Goal: Information Seeking & Learning: Learn about a topic

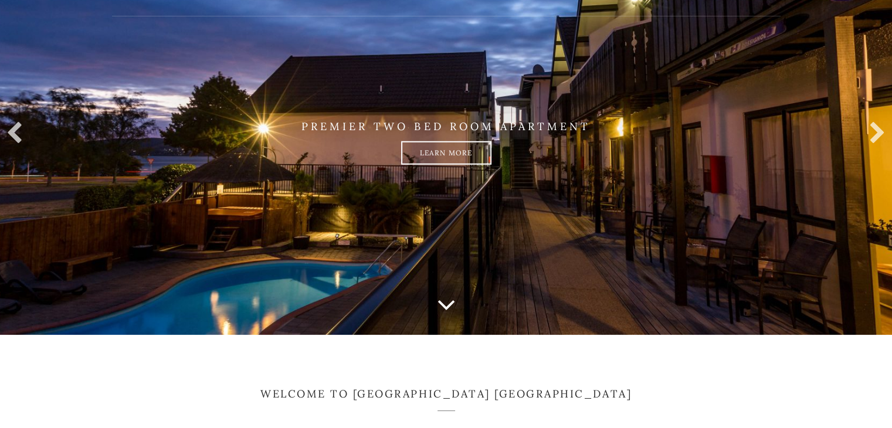
scroll to position [176, 0]
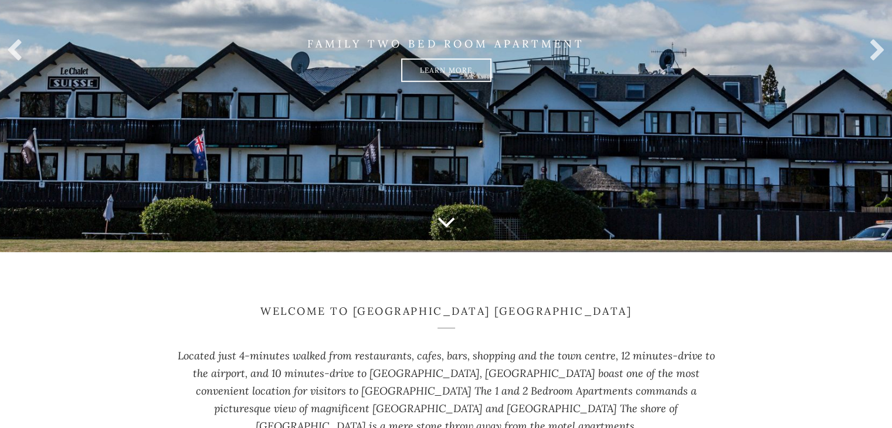
click at [455, 228] on icon at bounding box center [446, 221] width 19 height 29
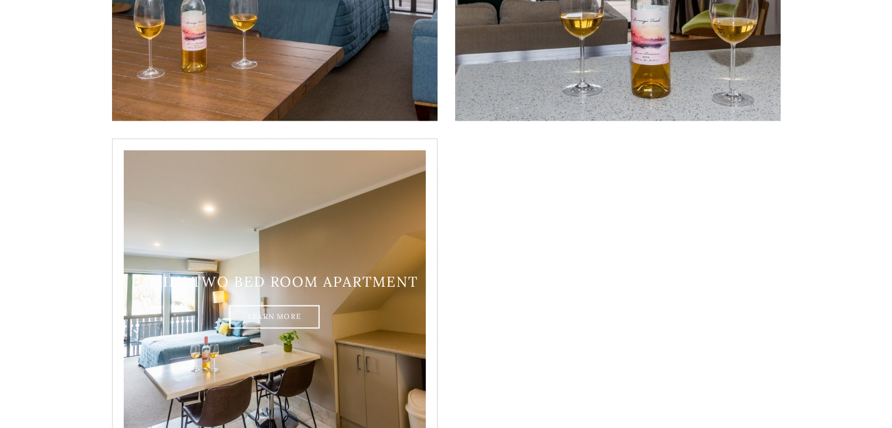
scroll to position [1331, 0]
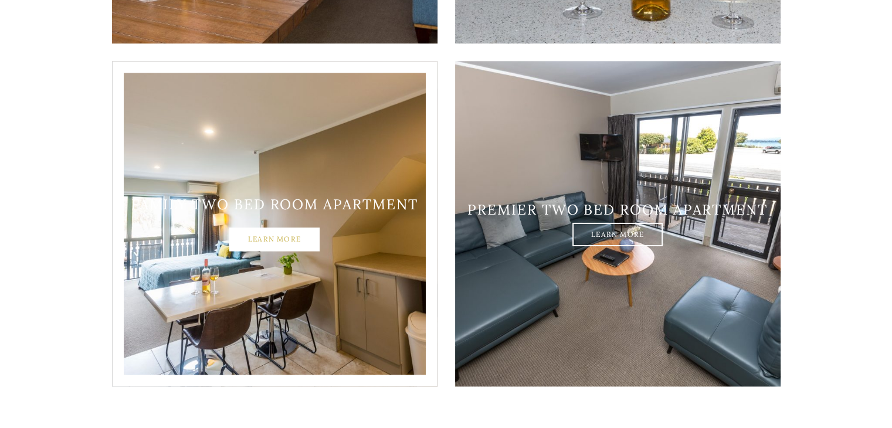
click at [279, 228] on link "Learn More" at bounding box center [274, 239] width 90 height 23
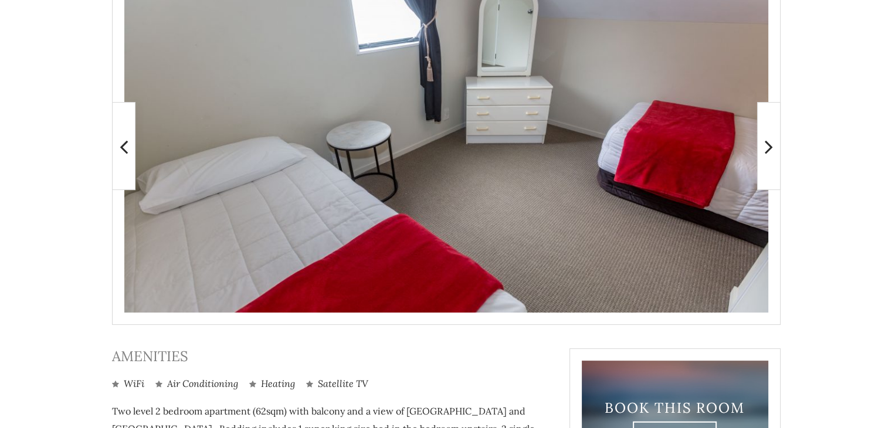
scroll to position [235, 0]
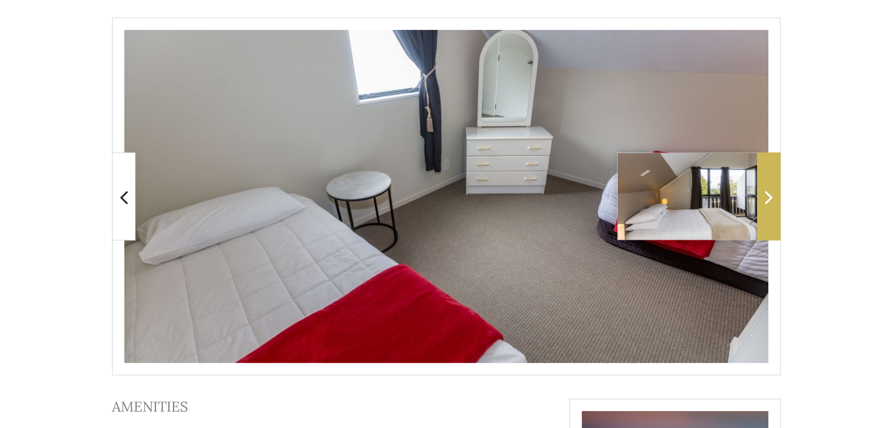
click at [774, 184] on span at bounding box center [768, 197] width 23 height 88
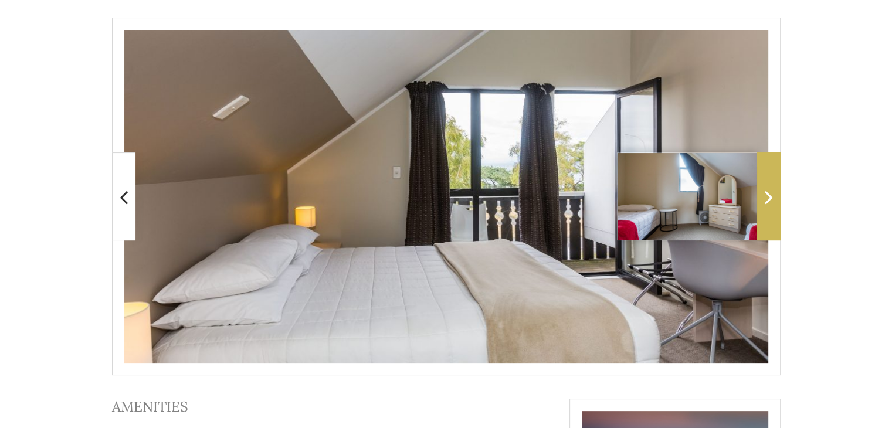
click at [774, 184] on span at bounding box center [768, 197] width 23 height 88
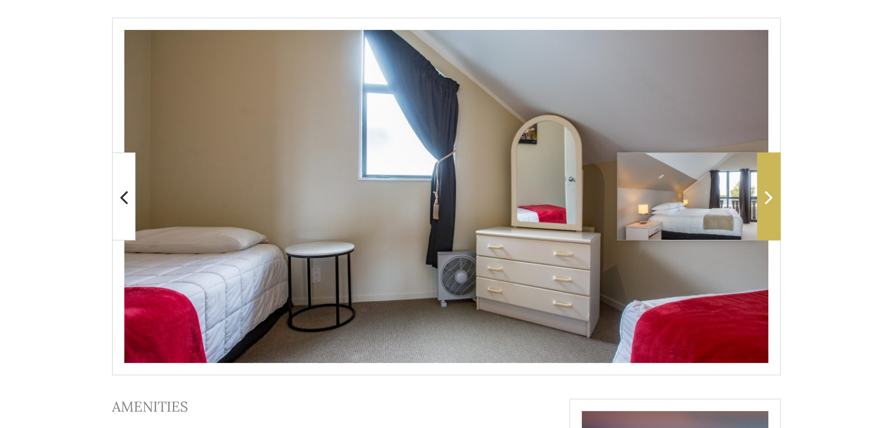
click at [774, 184] on span at bounding box center [768, 197] width 23 height 88
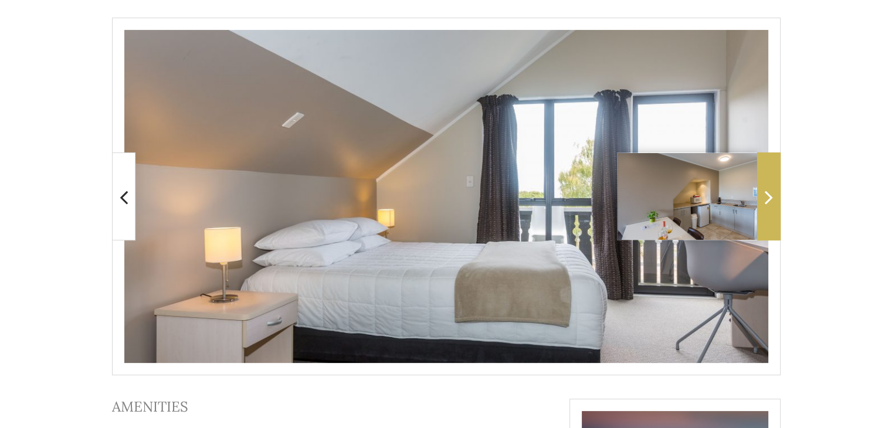
click at [774, 184] on span at bounding box center [768, 197] width 23 height 88
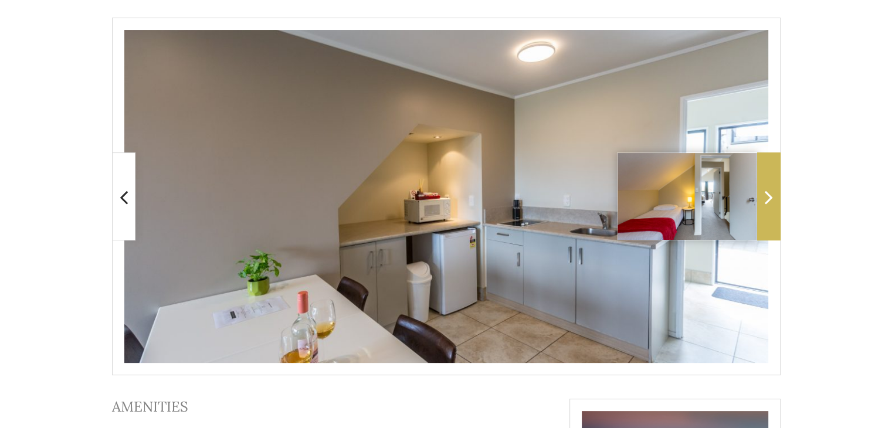
click at [774, 184] on span at bounding box center [768, 197] width 23 height 88
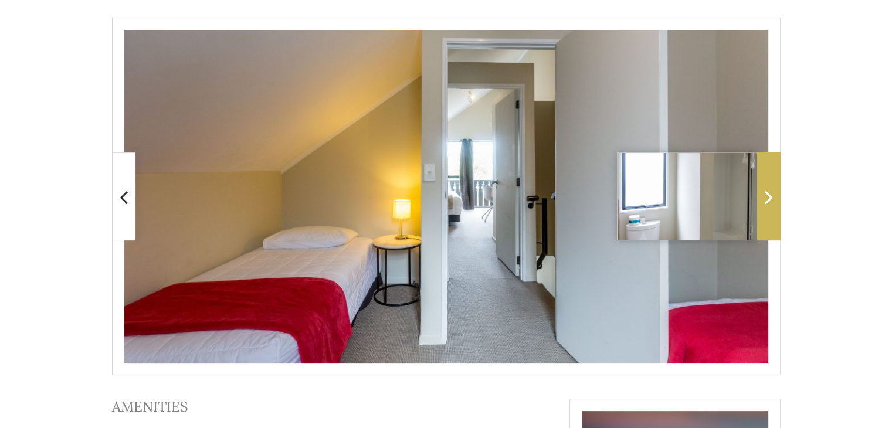
click at [767, 167] on span at bounding box center [768, 197] width 23 height 88
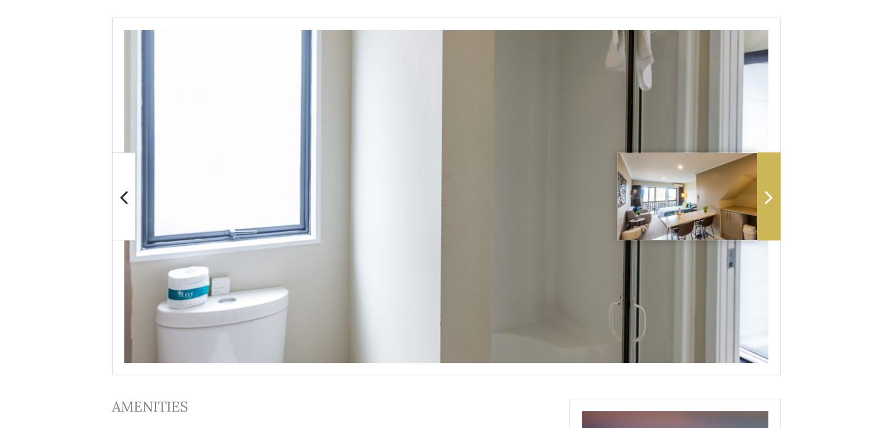
click at [777, 190] on span at bounding box center [768, 197] width 23 height 88
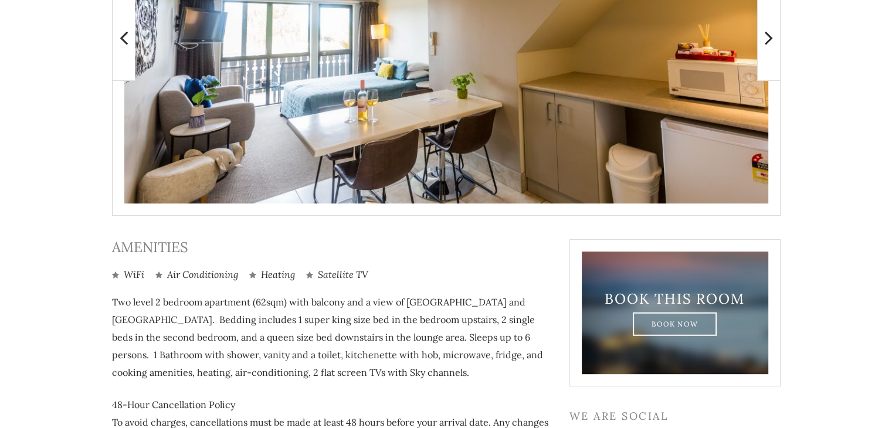
scroll to position [469, 0]
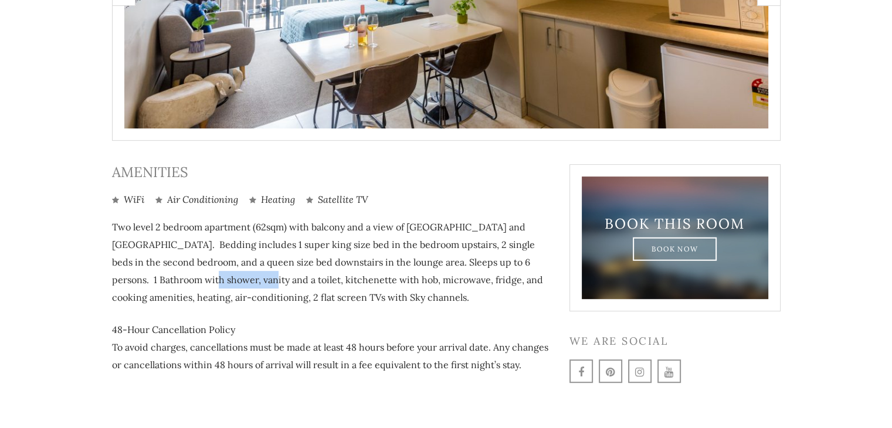
drag, startPoint x: 221, startPoint y: 285, endPoint x: 272, endPoint y: 289, distance: 51.8
click at [272, 289] on p "Two level 2 bedroom apartment (62sqm) with balcony and a view of Lake Taupo and…" at bounding box center [332, 262] width 440 height 88
click at [303, 282] on p "Two level 2 bedroom apartment (62sqm) with balcony and a view of Lake Taupo and…" at bounding box center [332, 262] width 440 height 88
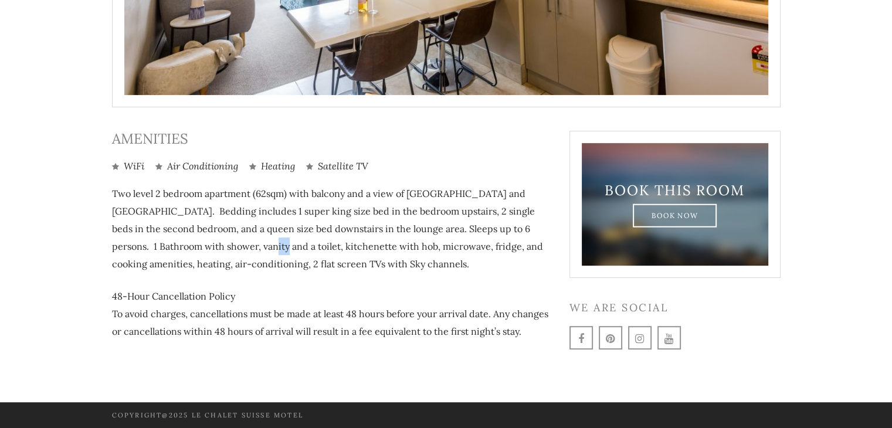
drag, startPoint x: 275, startPoint y: 249, endPoint x: 286, endPoint y: 252, distance: 11.4
click at [286, 252] on p "Two level 2 bedroom apartment (62sqm) with balcony and a view of Lake Taupo and…" at bounding box center [332, 229] width 440 height 88
click at [228, 249] on p "Two level 2 bedroom apartment (62sqm) with balcony and a view of Lake Taupo and…" at bounding box center [332, 229] width 440 height 88
drag, startPoint x: 129, startPoint y: 249, endPoint x: 242, endPoint y: 250, distance: 113.2
click at [242, 249] on p "Two level 2 bedroom apartment (62sqm) with balcony and a view of Lake Taupo and…" at bounding box center [332, 229] width 440 height 88
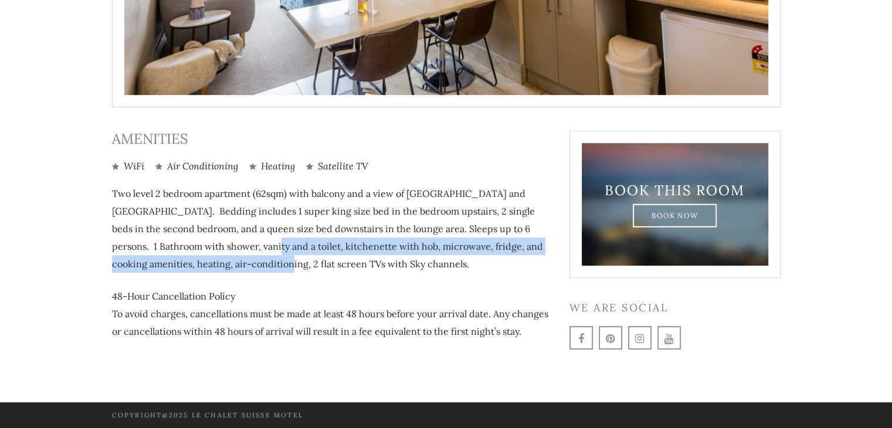
drag, startPoint x: 299, startPoint y: 256, endPoint x: 324, endPoint y: 264, distance: 26.0
click at [322, 261] on p "Two level 2 bedroom apartment (62sqm) with balcony and a view of Lake Taupo and…" at bounding box center [332, 229] width 440 height 88
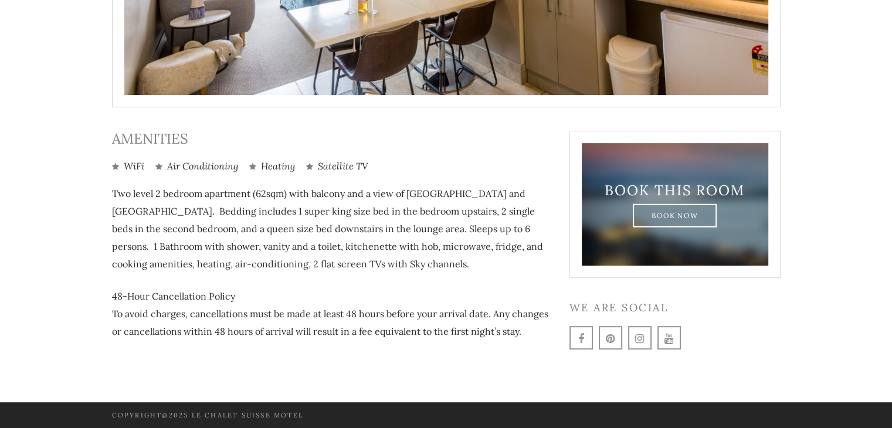
click at [411, 269] on p "Two level 2 bedroom apartment (62sqm) with balcony and a view of Lake Taupo and…" at bounding box center [332, 229] width 440 height 88
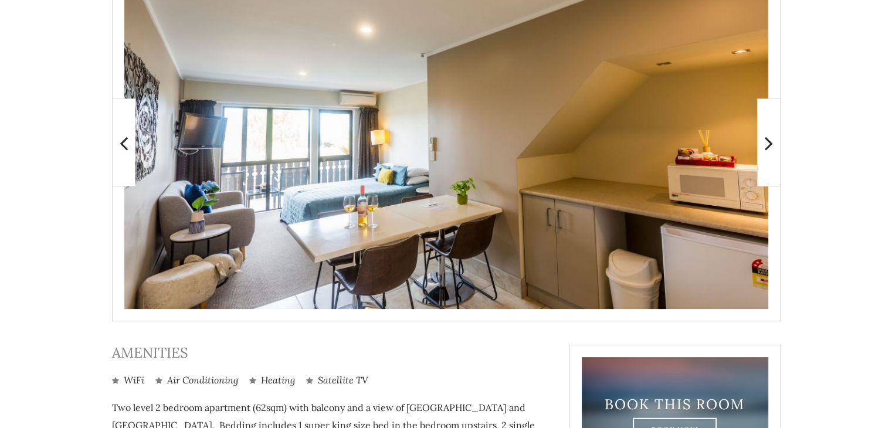
scroll to position [268, 0]
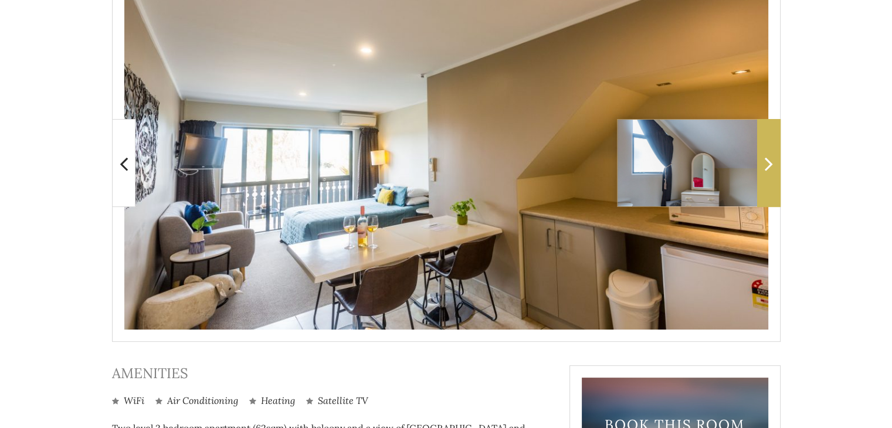
click at [774, 179] on span at bounding box center [768, 163] width 23 height 88
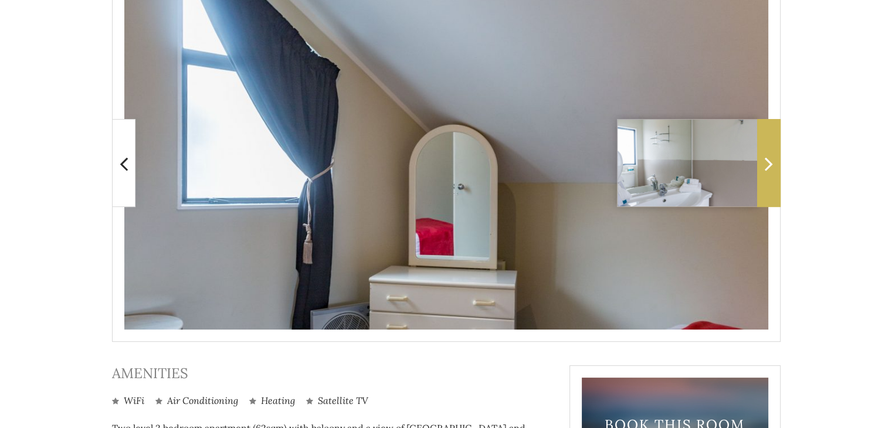
click at [773, 175] on span at bounding box center [768, 163] width 23 height 88
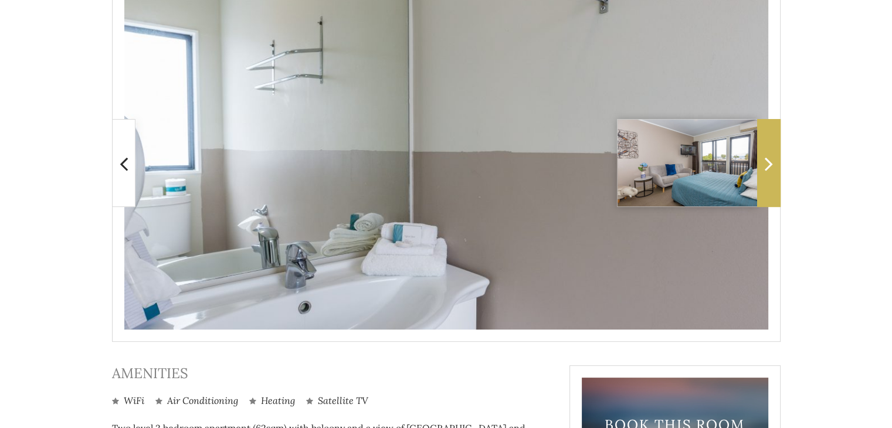
click at [777, 157] on span at bounding box center [768, 163] width 23 height 88
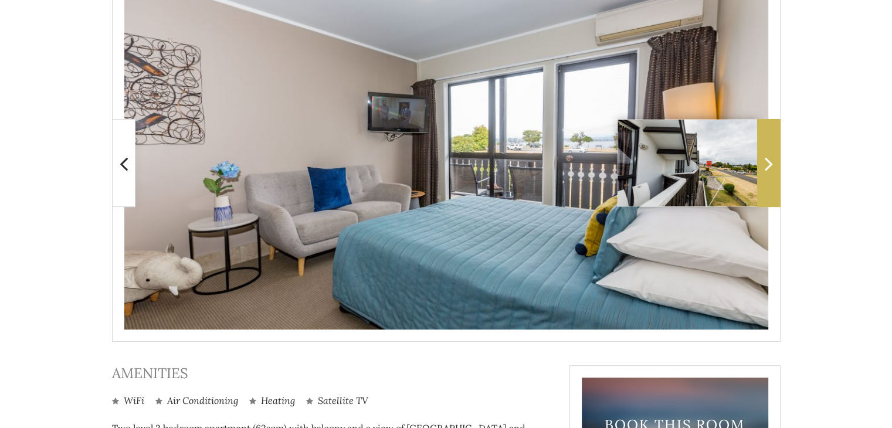
click at [774, 158] on span at bounding box center [768, 163] width 23 height 88
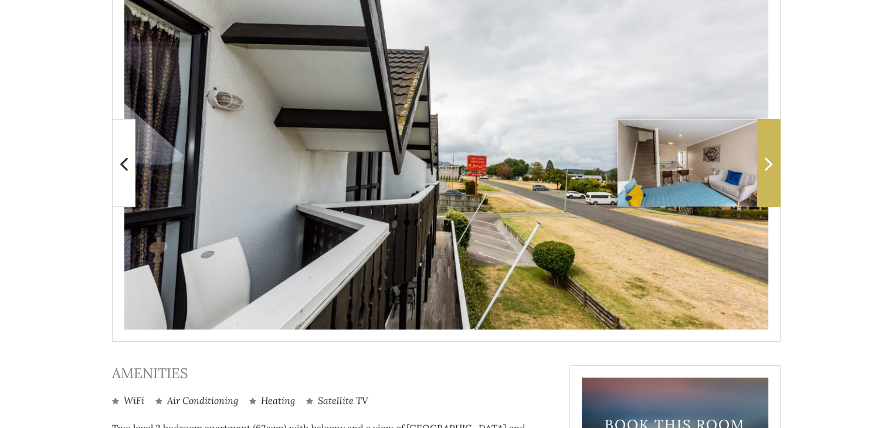
click at [774, 160] on span at bounding box center [768, 163] width 23 height 88
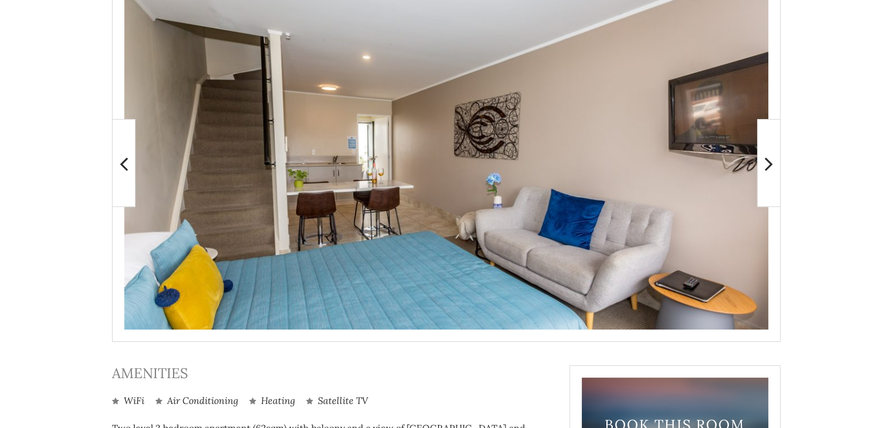
drag, startPoint x: 763, startPoint y: 170, endPoint x: 813, endPoint y: 127, distance: 65.8
click at [813, 127] on main at bounding box center [446, 293] width 892 height 688
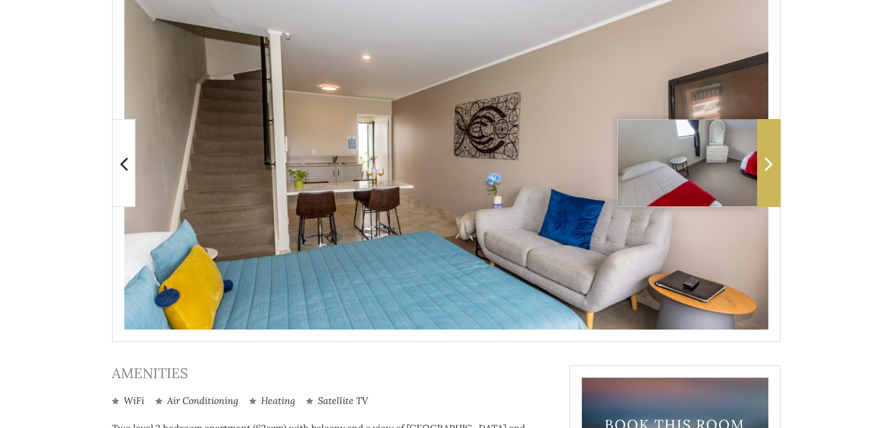
click at [763, 163] on span at bounding box center [768, 163] width 23 height 88
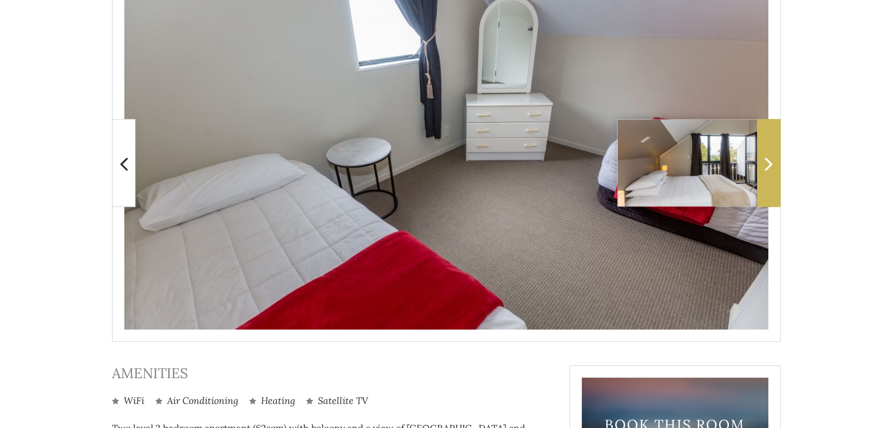
click at [771, 161] on icon at bounding box center [769, 163] width 8 height 23
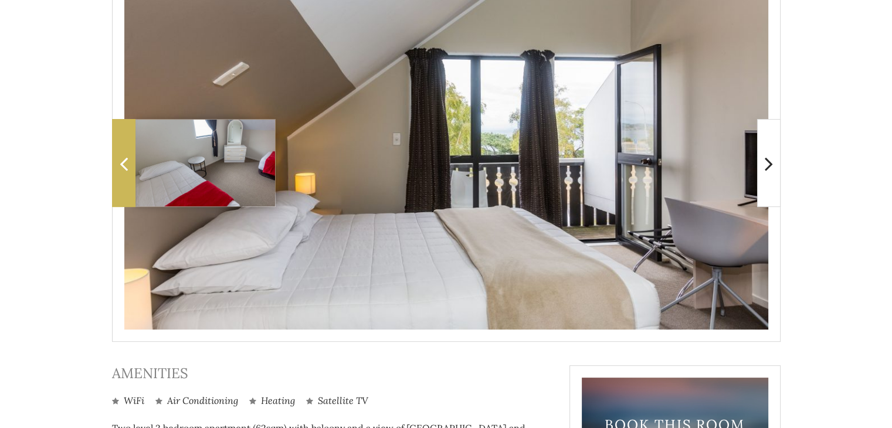
click at [123, 168] on icon at bounding box center [124, 163] width 8 height 23
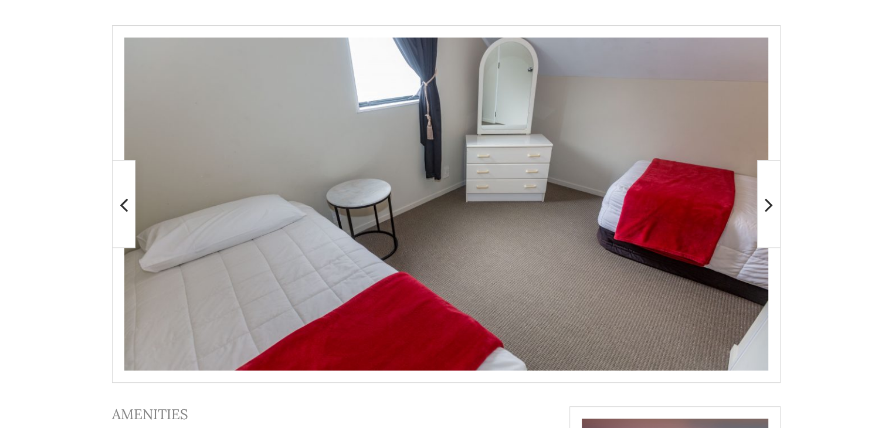
scroll to position [209, 0]
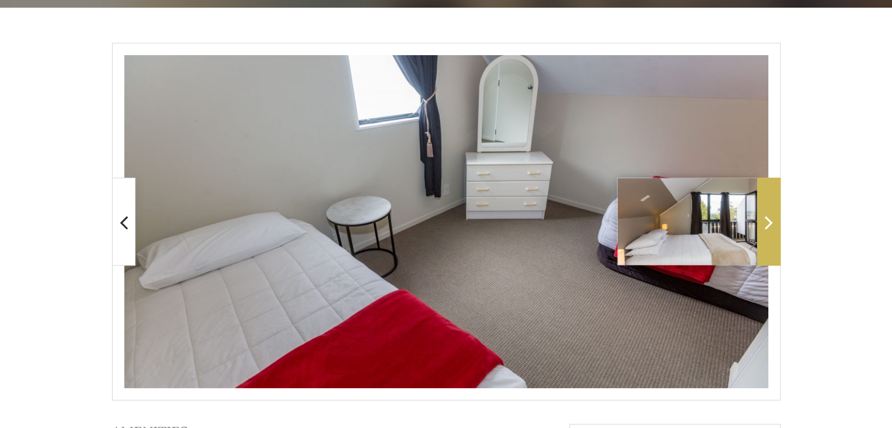
click at [771, 221] on icon at bounding box center [769, 222] width 8 height 23
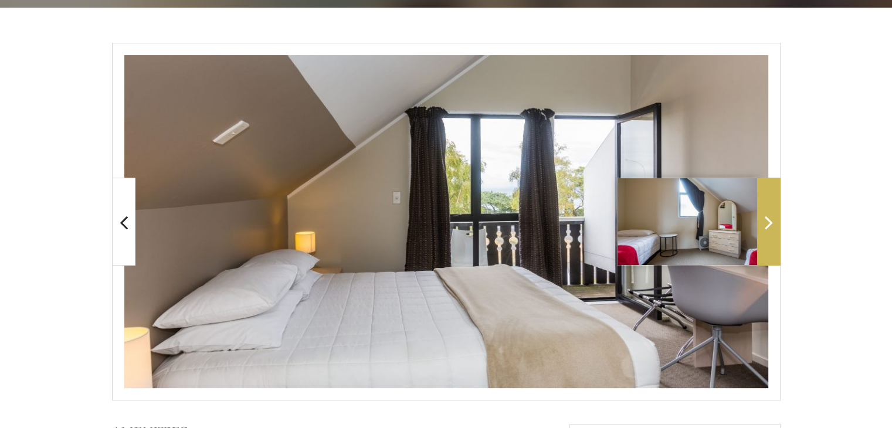
click at [772, 222] on icon at bounding box center [769, 222] width 8 height 23
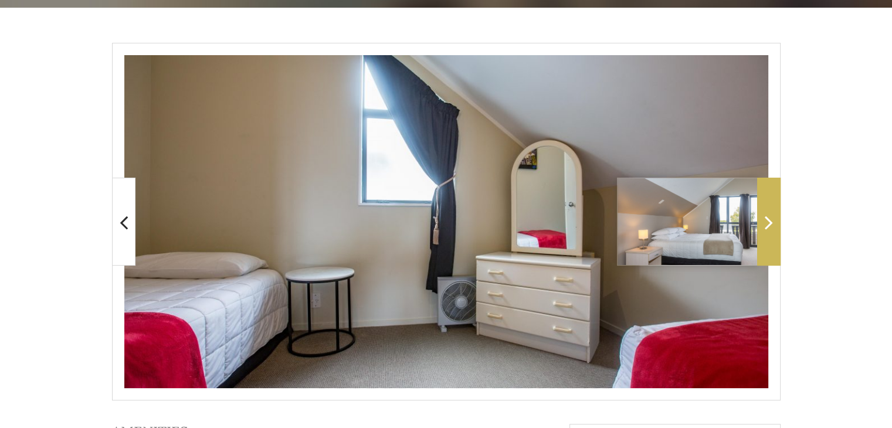
click at [772, 222] on icon at bounding box center [769, 222] width 8 height 23
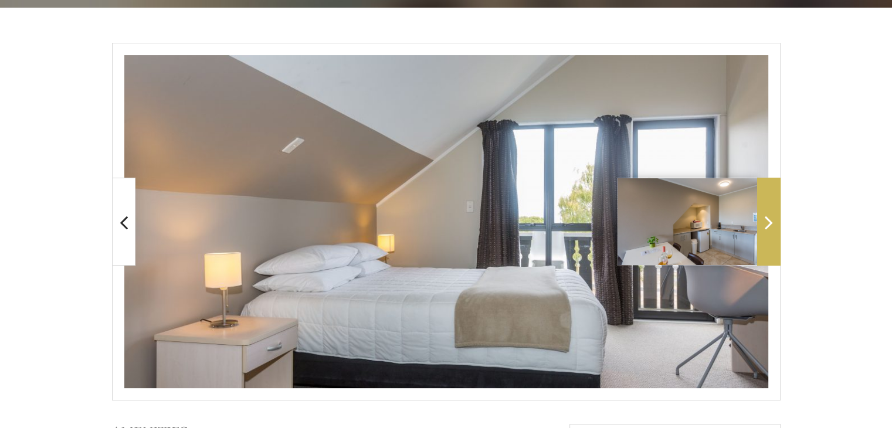
click at [772, 222] on icon at bounding box center [769, 222] width 8 height 23
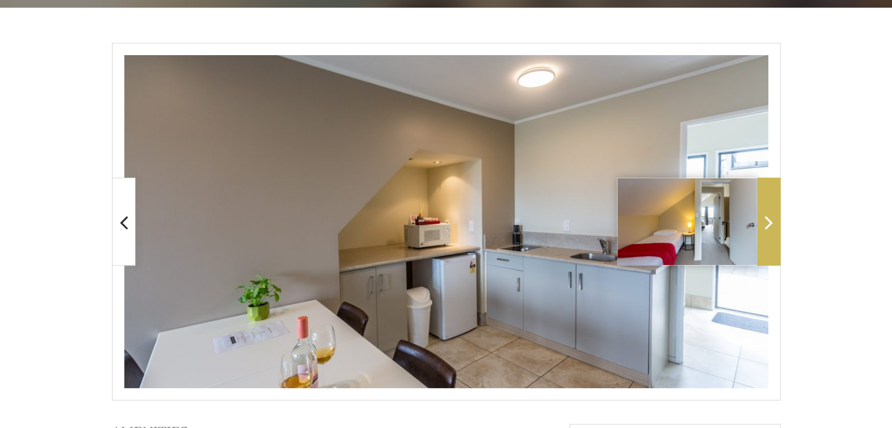
click at [772, 222] on icon at bounding box center [769, 222] width 8 height 23
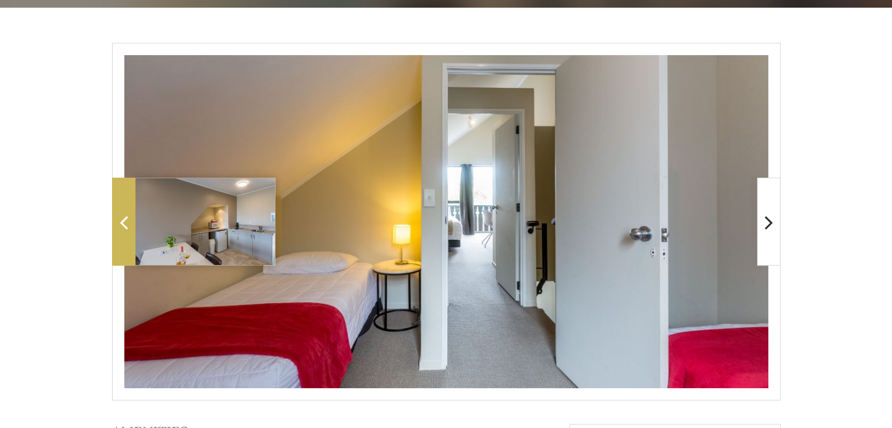
click at [120, 211] on icon at bounding box center [124, 222] width 8 height 23
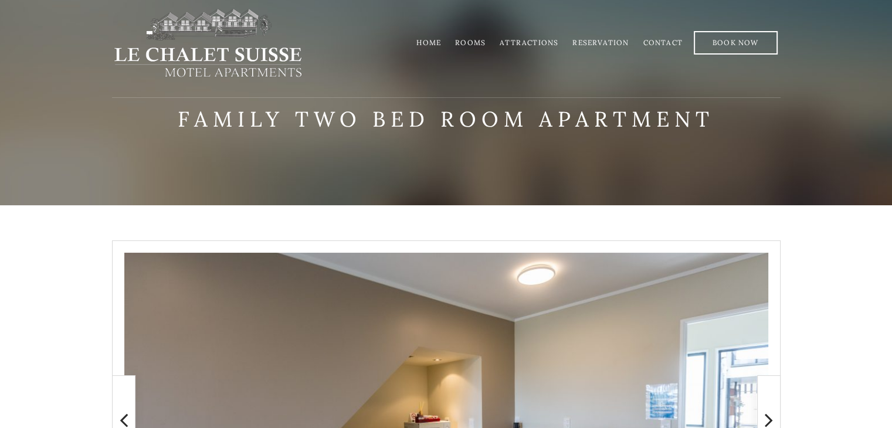
scroll to position [0, 0]
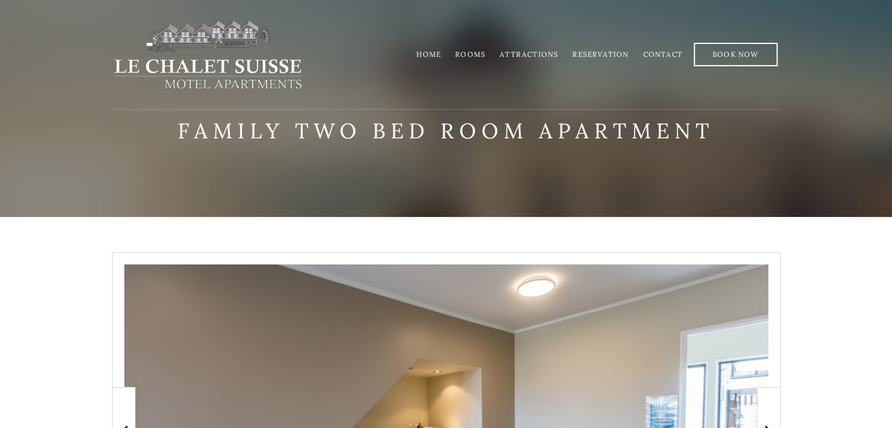
click at [466, 60] on li "Rooms" at bounding box center [470, 54] width 45 height 23
click at [477, 59] on li "Rooms" at bounding box center [470, 54] width 45 height 23
click at [478, 52] on link "Rooms" at bounding box center [470, 54] width 31 height 9
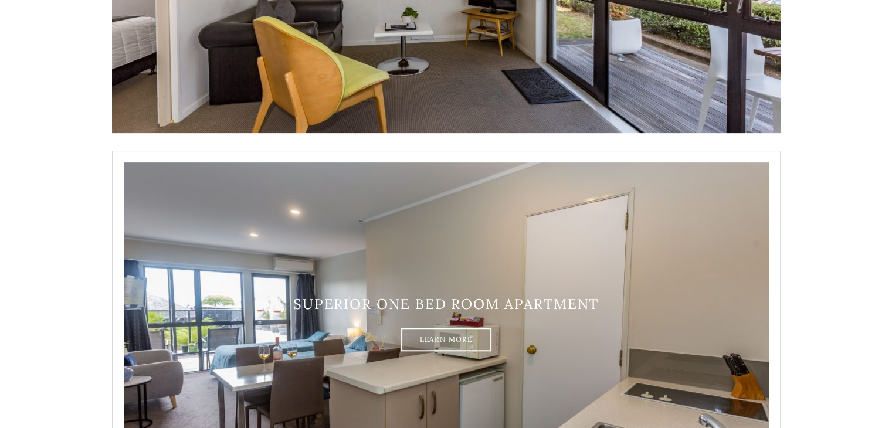
scroll to position [293, 0]
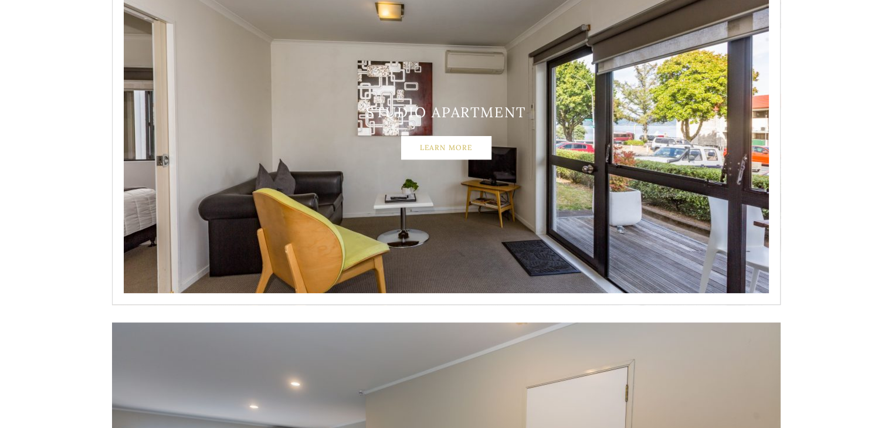
click at [465, 151] on link "Learn More" at bounding box center [446, 147] width 90 height 23
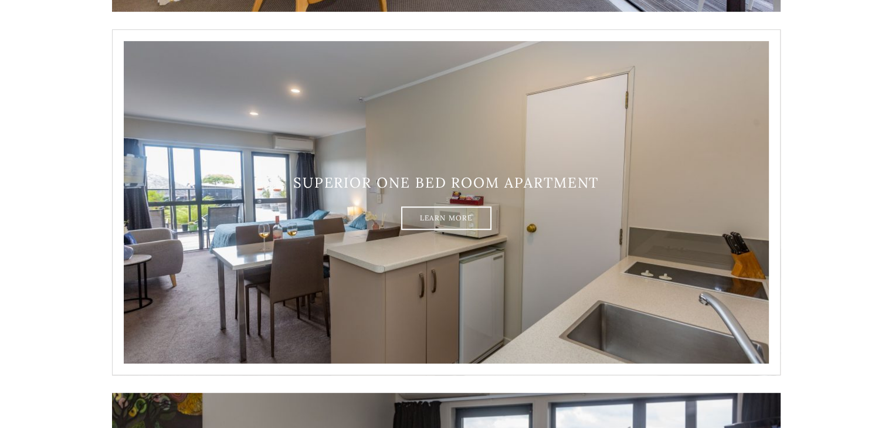
scroll to position [587, 0]
click at [437, 221] on link "Learn More" at bounding box center [446, 218] width 90 height 23
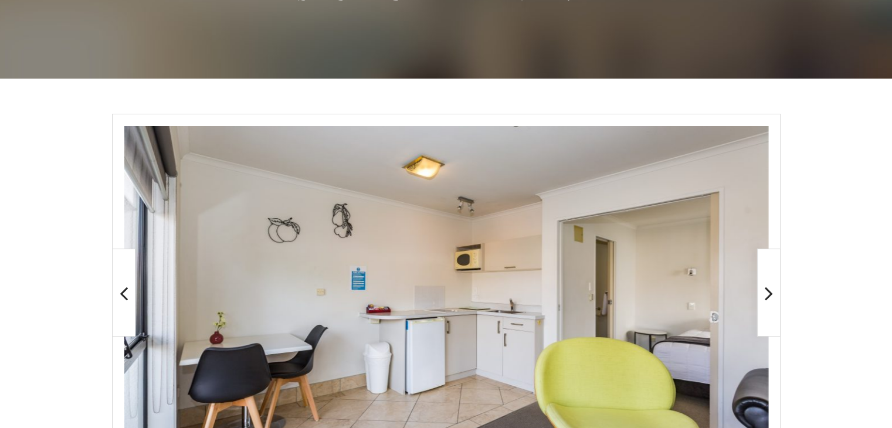
scroll to position [176, 0]
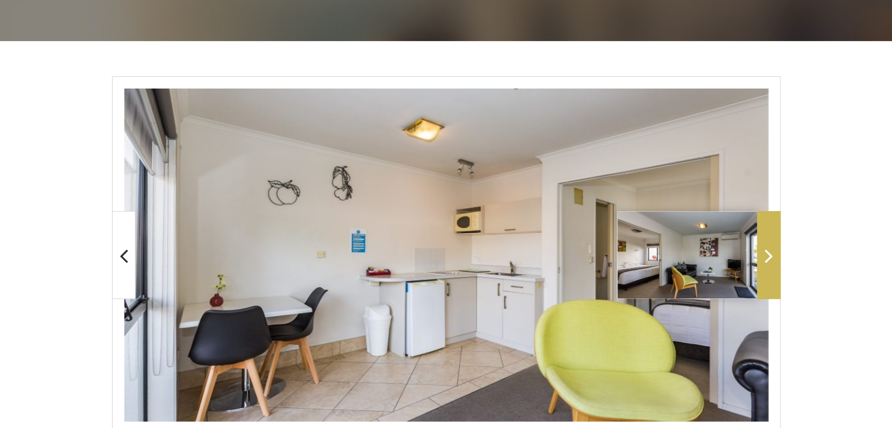
click at [761, 262] on span at bounding box center [768, 255] width 23 height 88
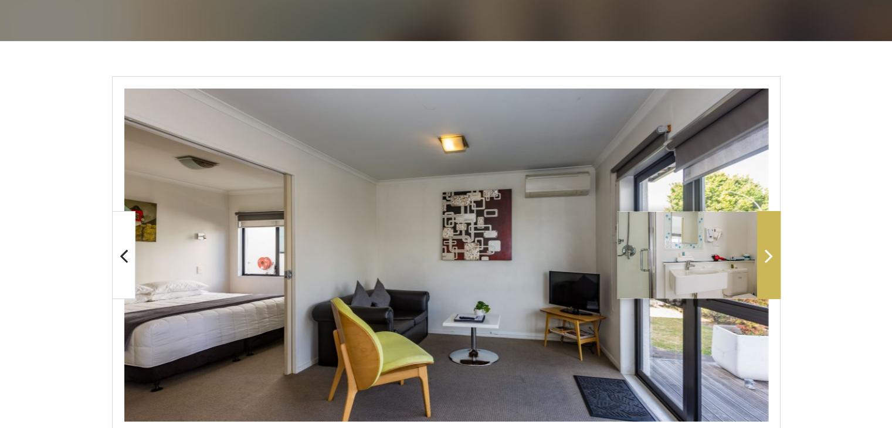
click at [761, 262] on span at bounding box center [768, 255] width 23 height 88
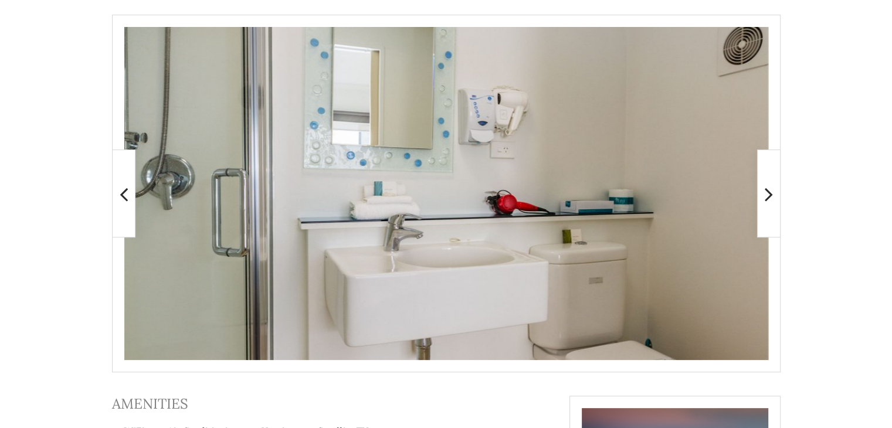
scroll to position [117, 0]
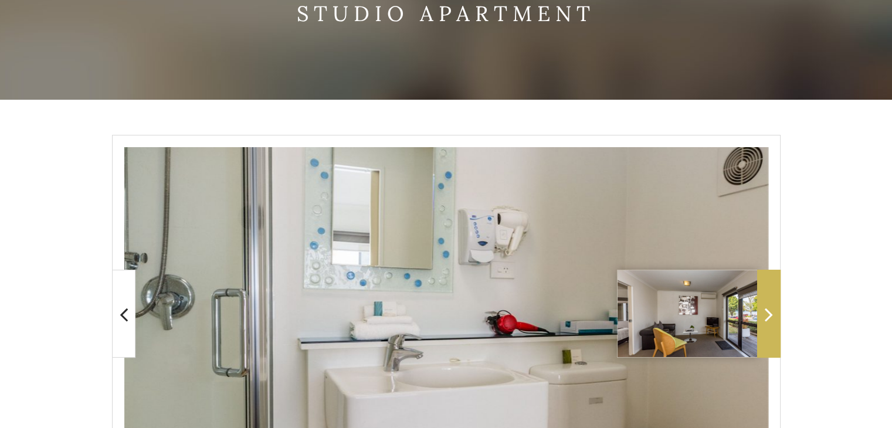
click at [773, 311] on span at bounding box center [768, 314] width 23 height 88
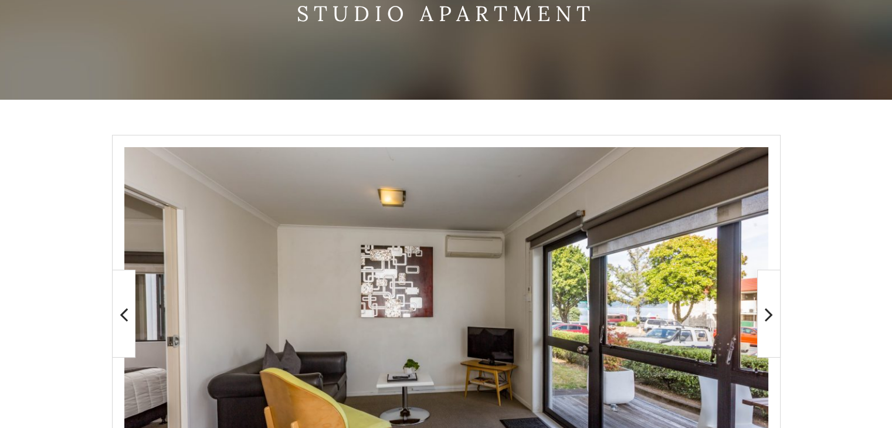
scroll to position [235, 0]
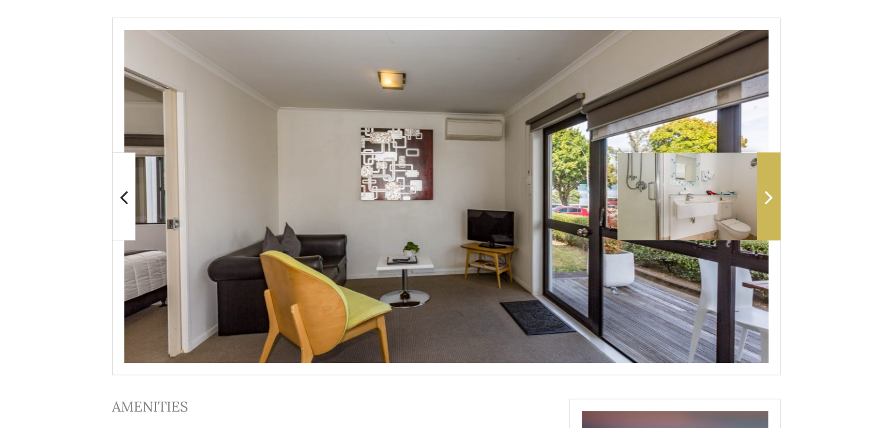
click at [774, 211] on span at bounding box center [768, 197] width 23 height 88
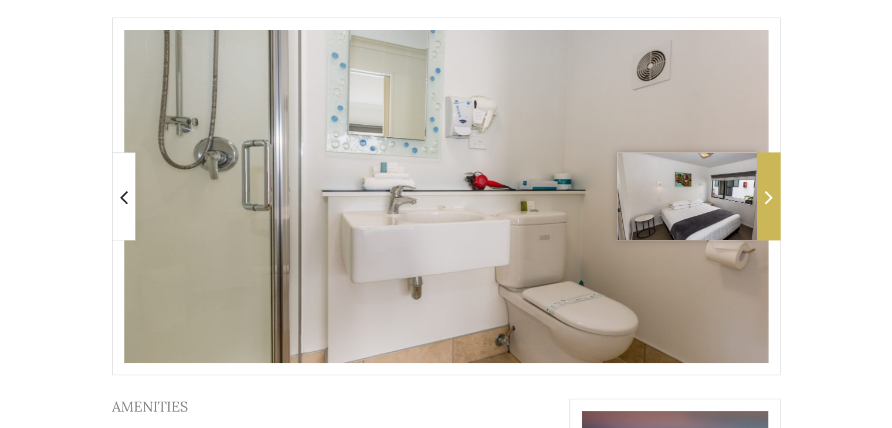
click at [774, 211] on span at bounding box center [768, 197] width 23 height 88
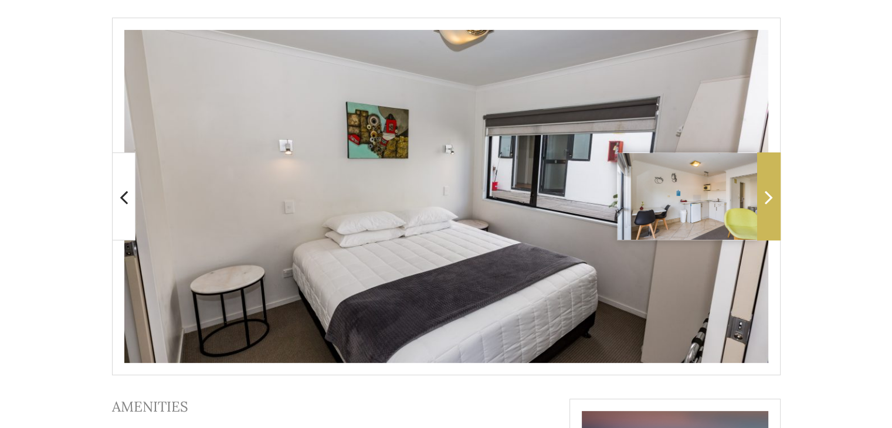
click at [779, 210] on span at bounding box center [768, 197] width 23 height 88
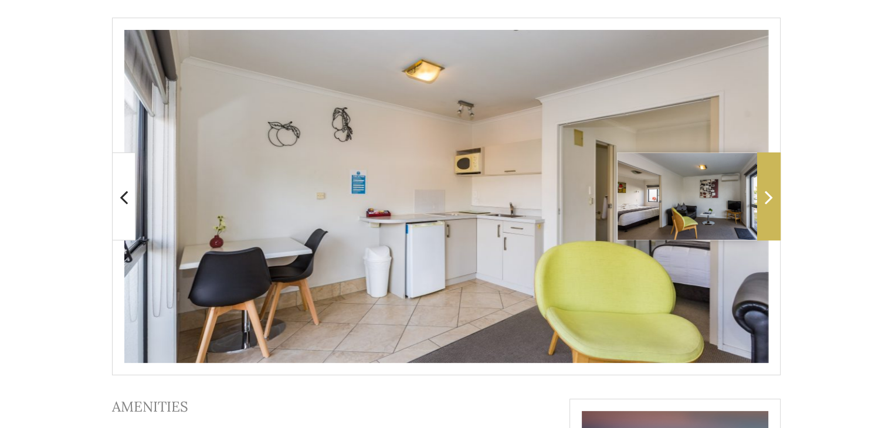
click at [770, 197] on icon at bounding box center [769, 196] width 8 height 23
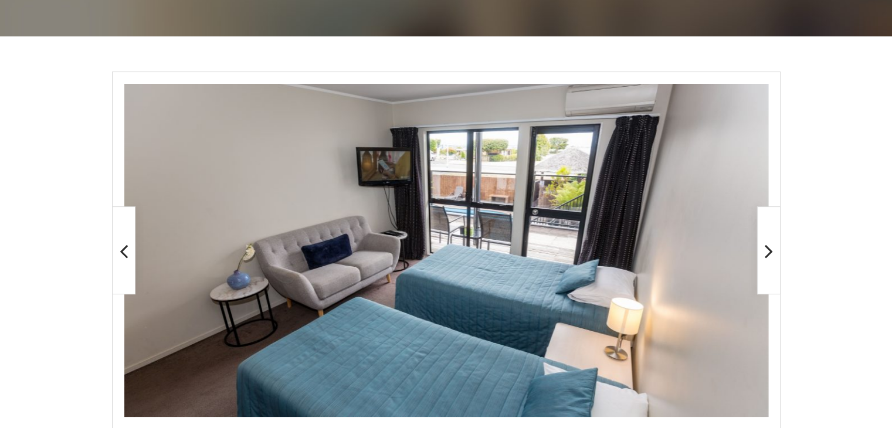
scroll to position [209, 0]
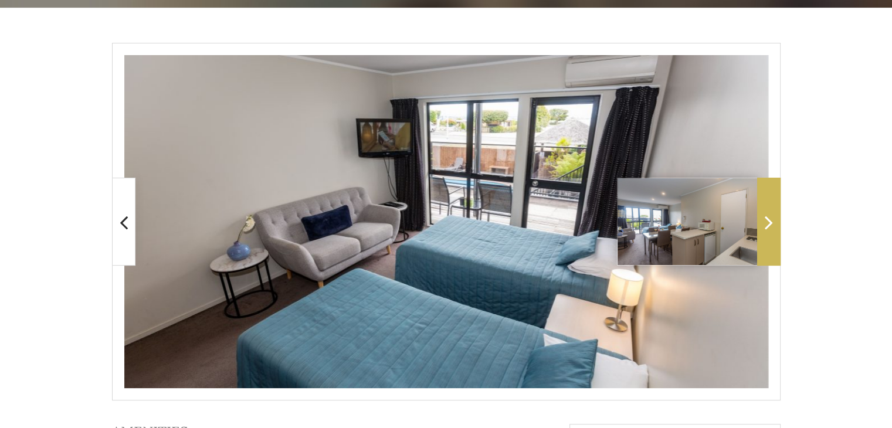
click at [761, 228] on span at bounding box center [768, 222] width 23 height 88
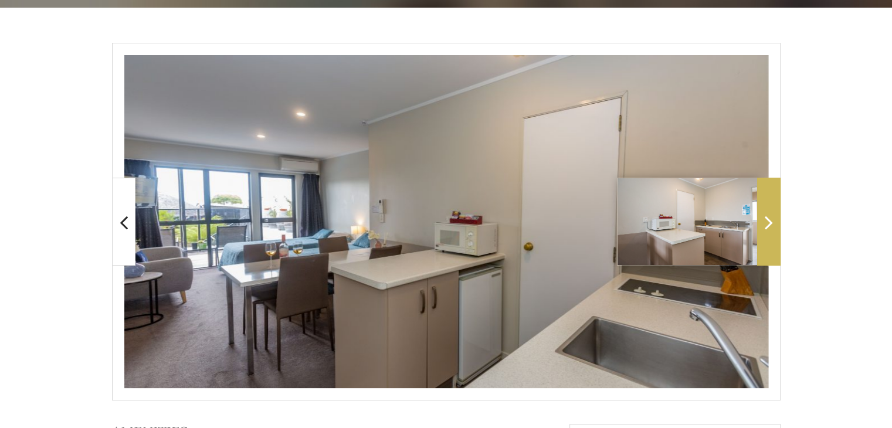
click at [761, 228] on span at bounding box center [768, 222] width 23 height 88
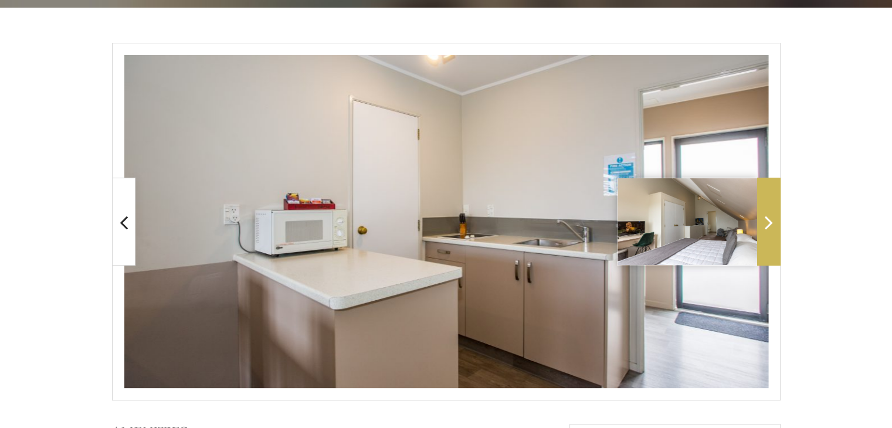
click at [760, 228] on span at bounding box center [768, 222] width 23 height 88
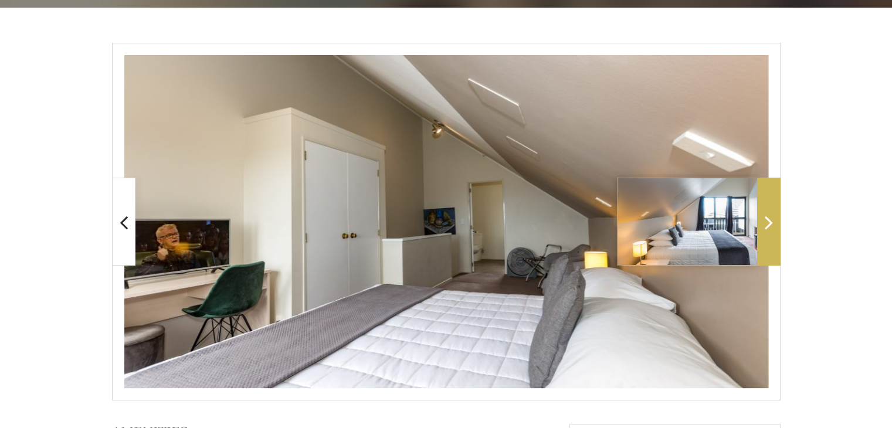
click at [760, 228] on span at bounding box center [768, 222] width 23 height 88
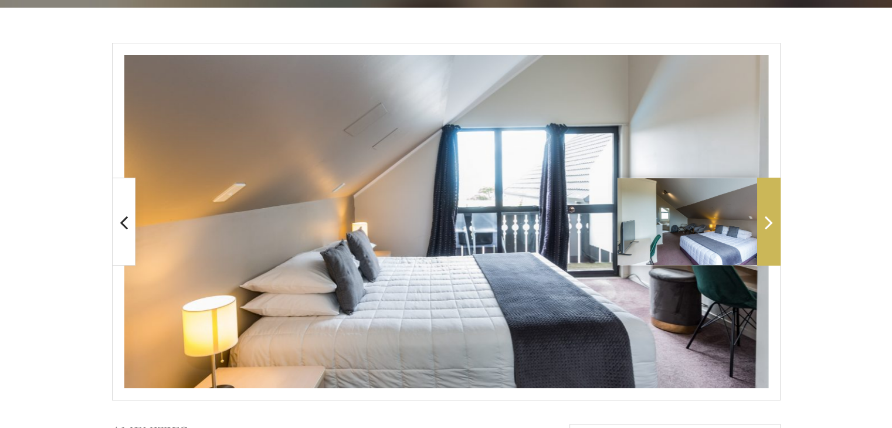
click at [760, 228] on span at bounding box center [768, 222] width 23 height 88
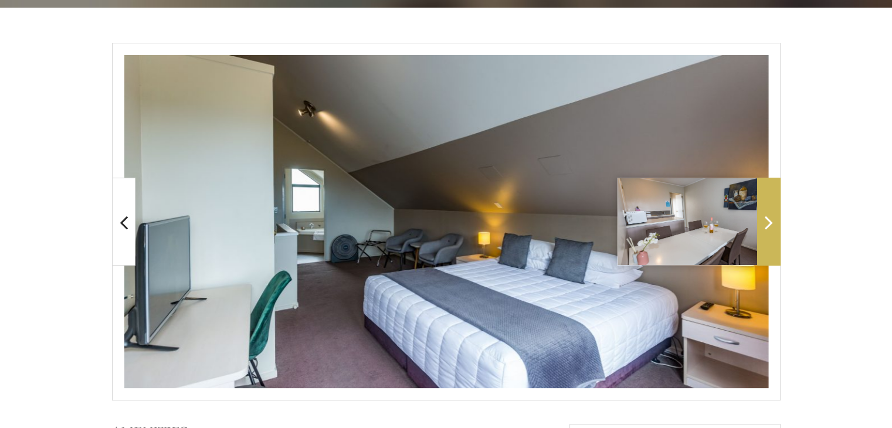
click at [760, 228] on span at bounding box center [768, 222] width 23 height 88
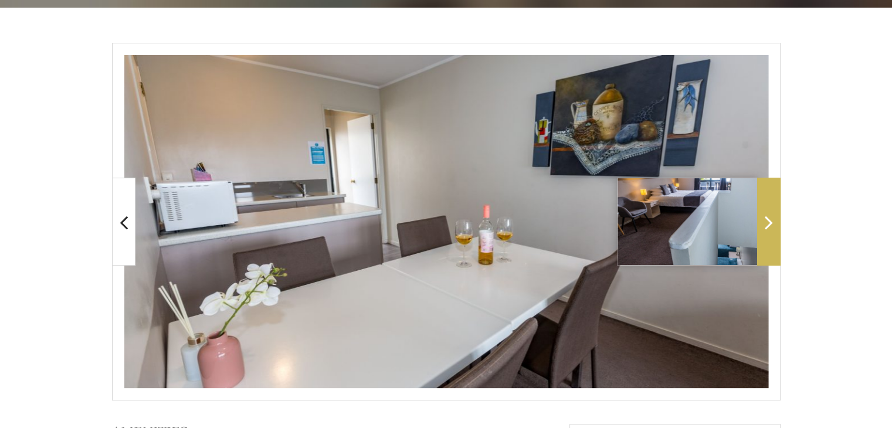
click at [760, 228] on span at bounding box center [768, 222] width 23 height 88
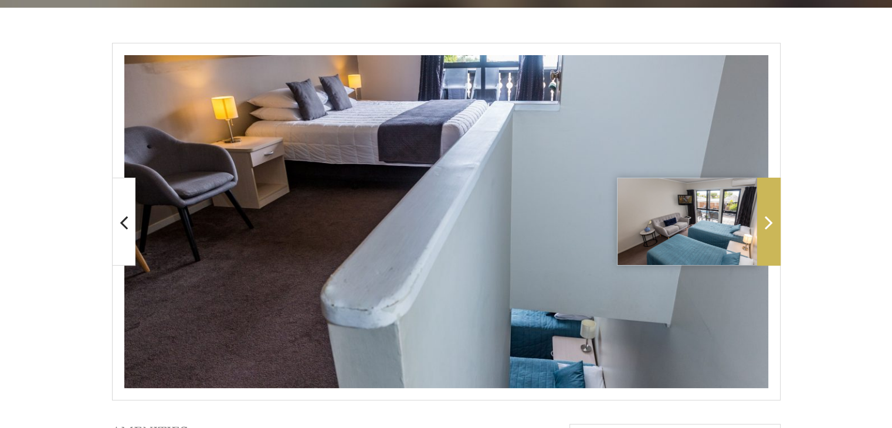
click at [760, 229] on span at bounding box center [768, 222] width 23 height 88
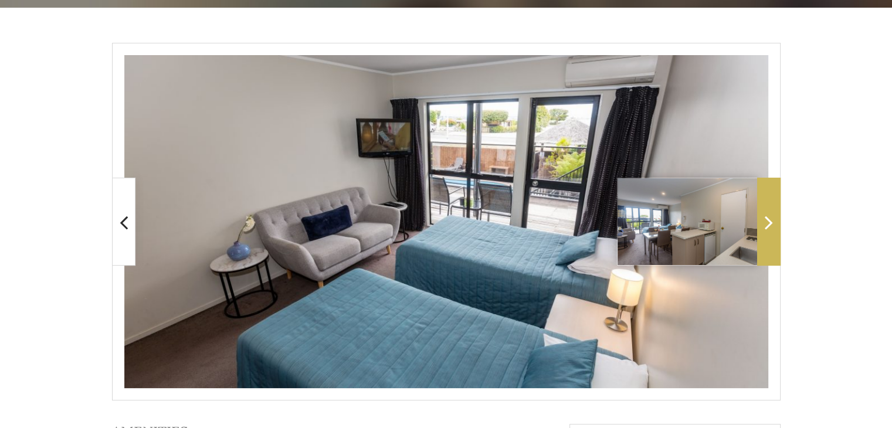
click at [760, 230] on span at bounding box center [768, 222] width 23 height 88
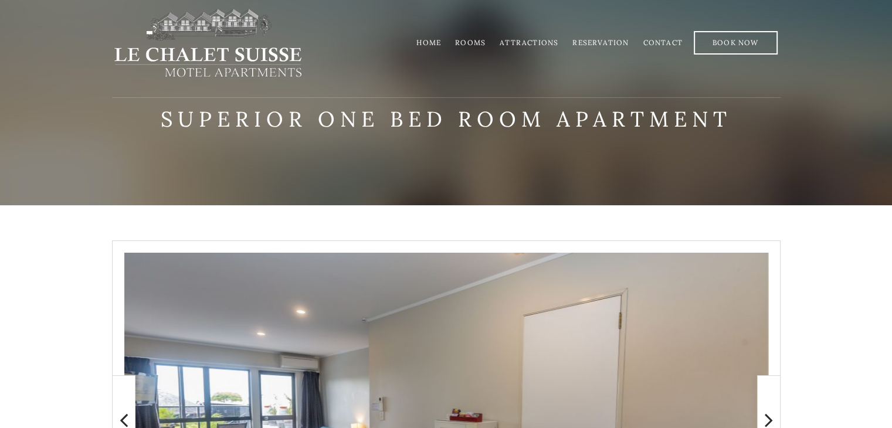
scroll to position [0, 0]
